Goal: Task Accomplishment & Management: Manage account settings

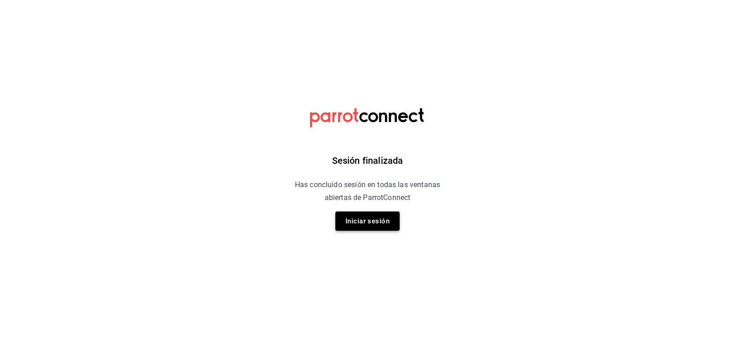
click at [369, 212] on button "Iniciar sesión" at bounding box center [367, 221] width 64 height 19
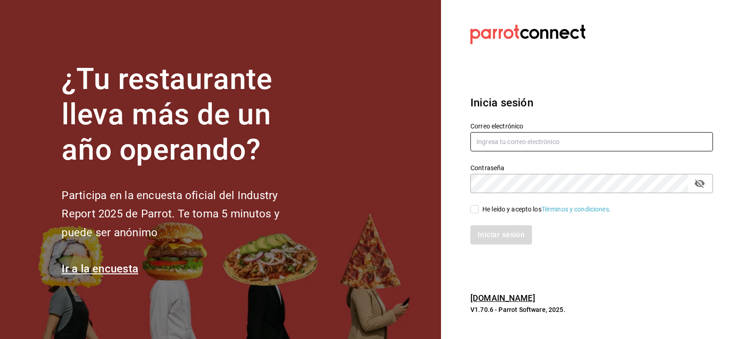
type input "nuevagalicia.sushiexpress@gmail.com"
click at [471, 209] on input "He leído y acepto los Términos y condiciones." at bounding box center [474, 209] width 8 height 8
checkbox input "true"
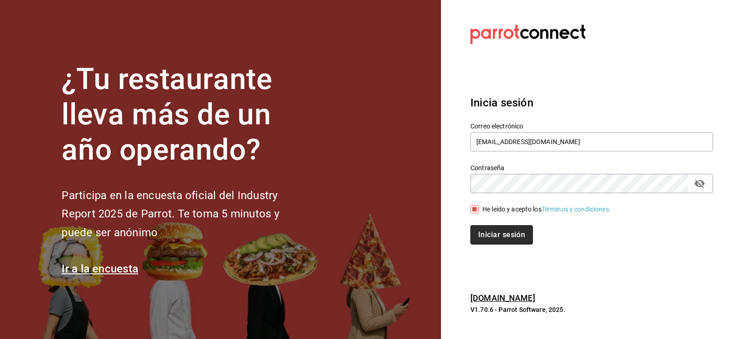
click at [486, 243] on button "Iniciar sesión" at bounding box center [501, 235] width 62 height 19
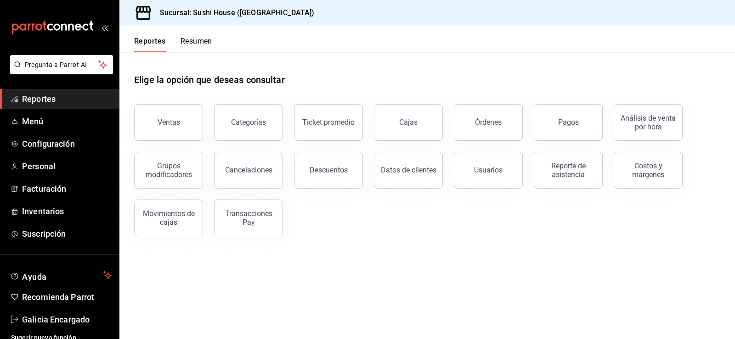
click at [190, 51] on button "Resumen" at bounding box center [197, 45] width 32 height 16
